Goal: Task Accomplishment & Management: Manage account settings

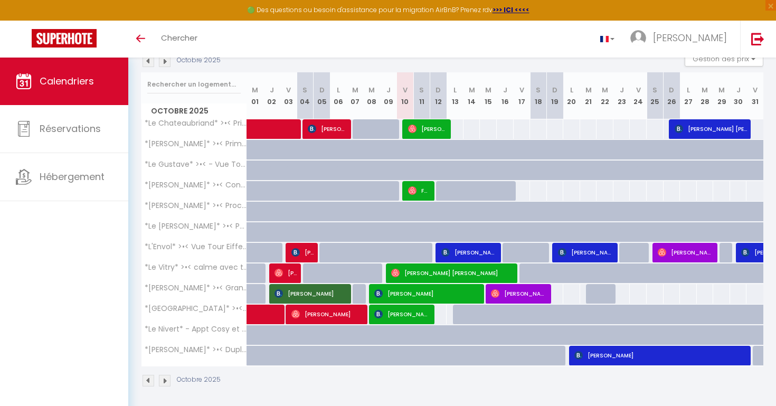
scroll to position [125, 0]
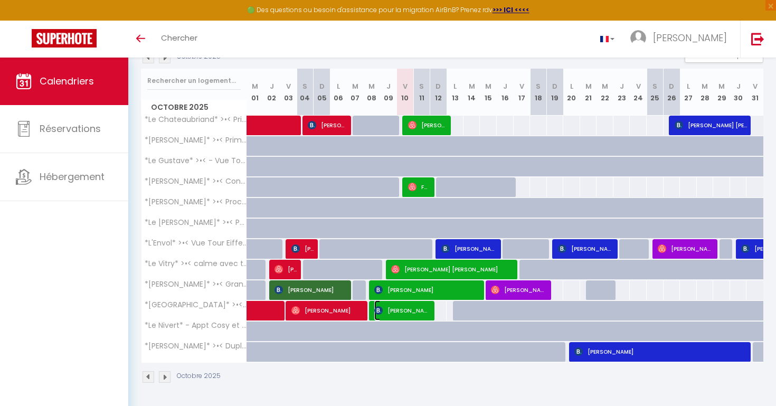
click at [423, 312] on span "[PERSON_NAME]" at bounding box center [402, 310] width 56 height 20
select select "OK"
select select "1"
select select "0"
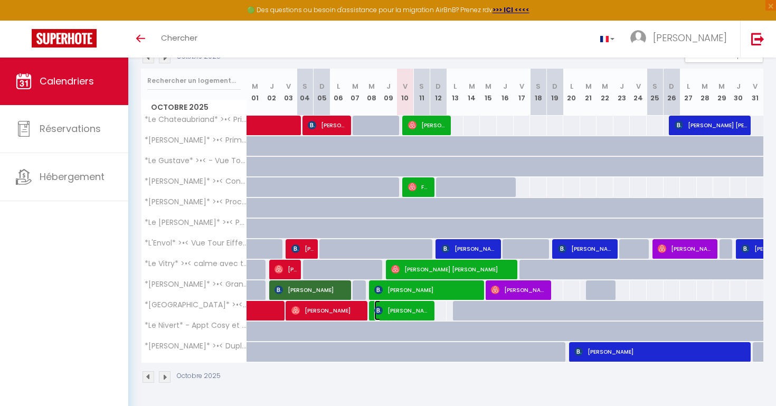
select select "1"
select select
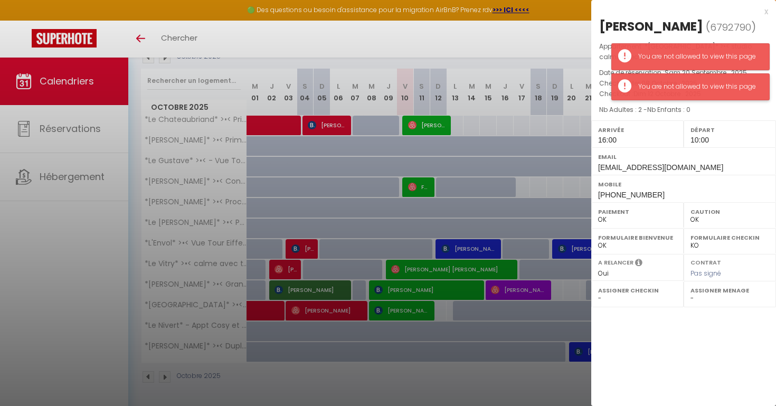
click at [634, 92] on div "You are not allowed to view this page" at bounding box center [690, 86] width 158 height 27
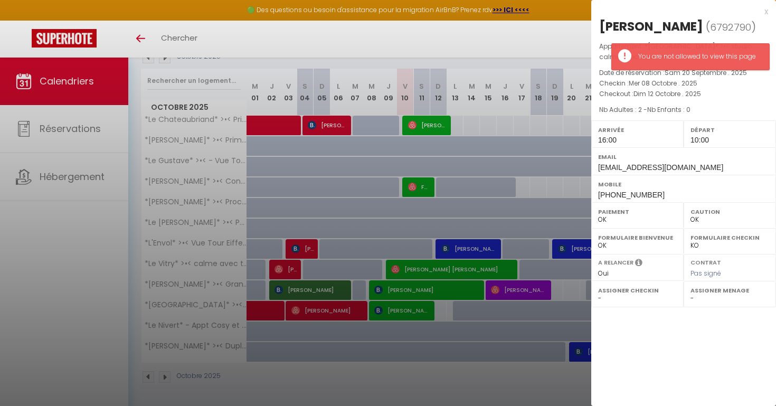
click at [764, 12] on div "x" at bounding box center [679, 11] width 177 height 13
